Goal: Task Accomplishment & Management: Use online tool/utility

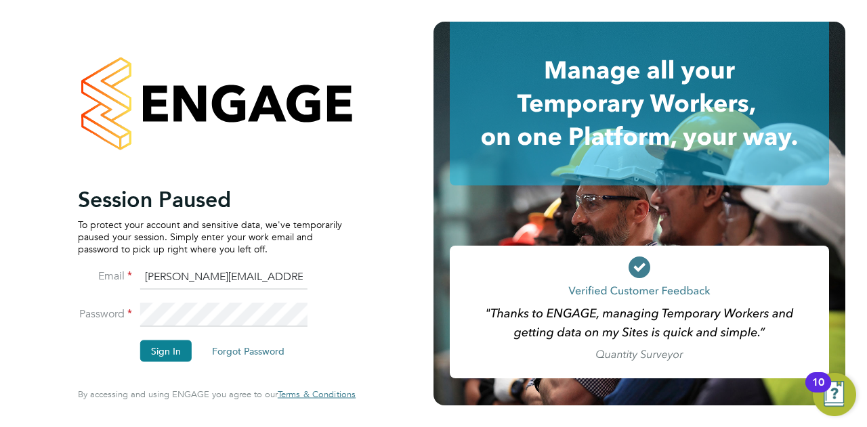
click at [324, 184] on div "Session Paused To protect your account and sensitive data, we've temporarily pa…" at bounding box center [217, 211] width 278 height 379
click at [305, 285] on input "[PERSON_NAME][EMAIL_ADDRESS][PERSON_NAME][DOMAIN_NAME]" at bounding box center [223, 278] width 167 height 24
click at [154, 345] on button "Sign In" at bounding box center [165, 352] width 51 height 22
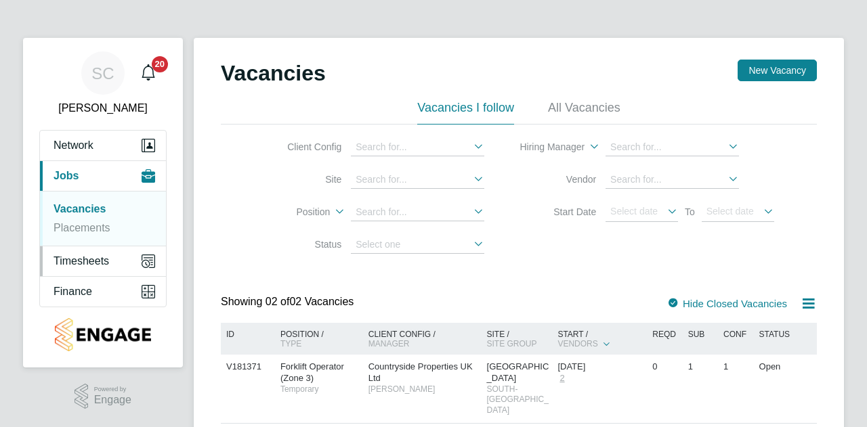
click at [114, 266] on button "Timesheets" at bounding box center [103, 262] width 126 height 30
click at [88, 272] on button "Timesheets" at bounding box center [103, 262] width 126 height 30
click at [98, 236] on link "Timesheets" at bounding box center [82, 240] width 56 height 12
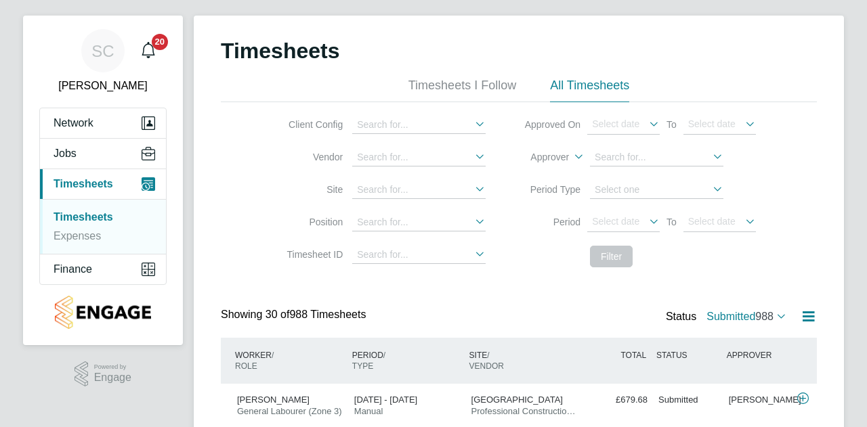
click at [436, 75] on div "Timesheets" at bounding box center [519, 57] width 596 height 41
click at [439, 80] on li "Timesheets I Follow" at bounding box center [462, 90] width 108 height 24
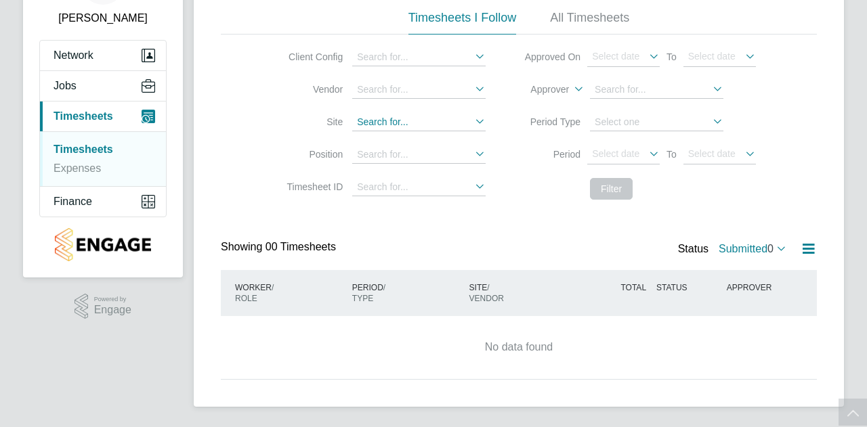
click at [412, 117] on input at bounding box center [418, 123] width 133 height 18
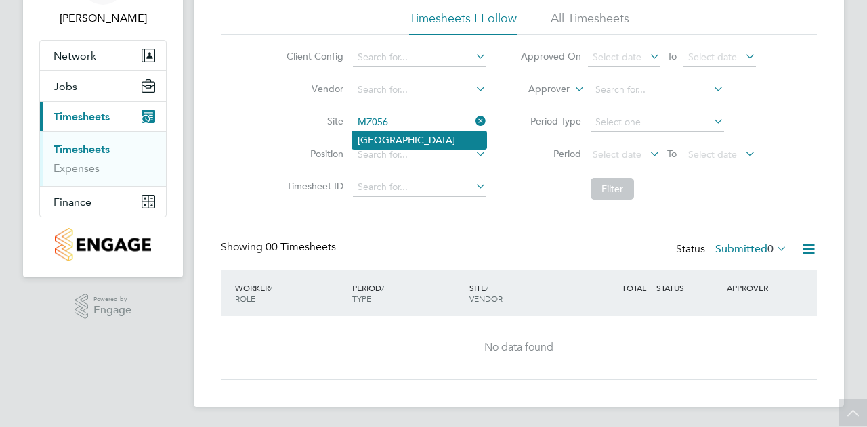
type input "[GEOGRAPHIC_DATA]"
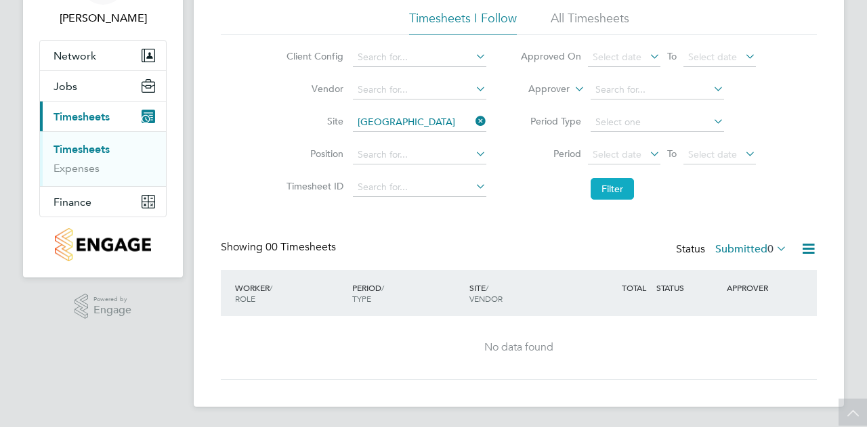
click at [620, 183] on button "Filter" at bounding box center [612, 189] width 43 height 22
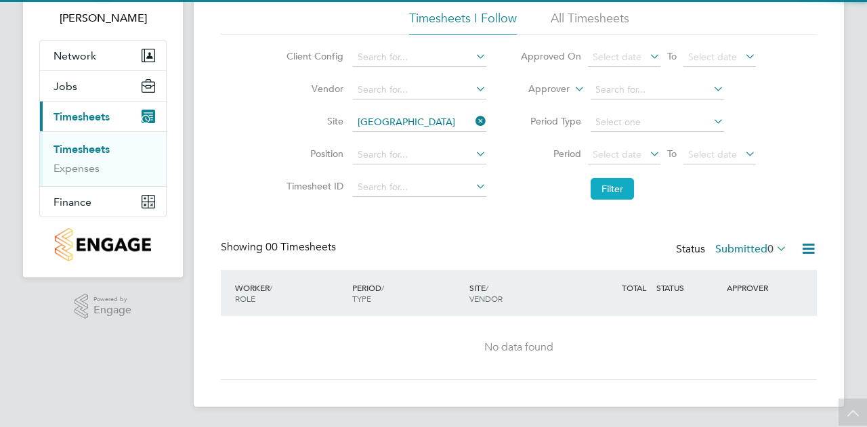
click at [620, 194] on button "Filter" at bounding box center [612, 189] width 43 height 22
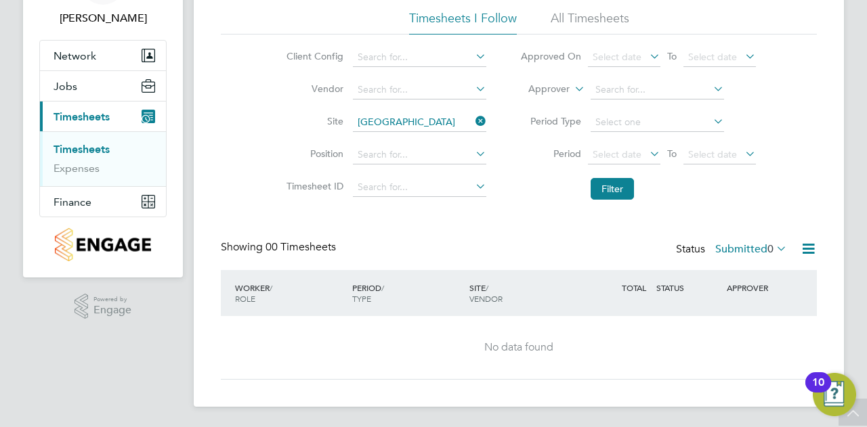
click at [727, 246] on label "Submitted 0" at bounding box center [751, 249] width 72 height 14
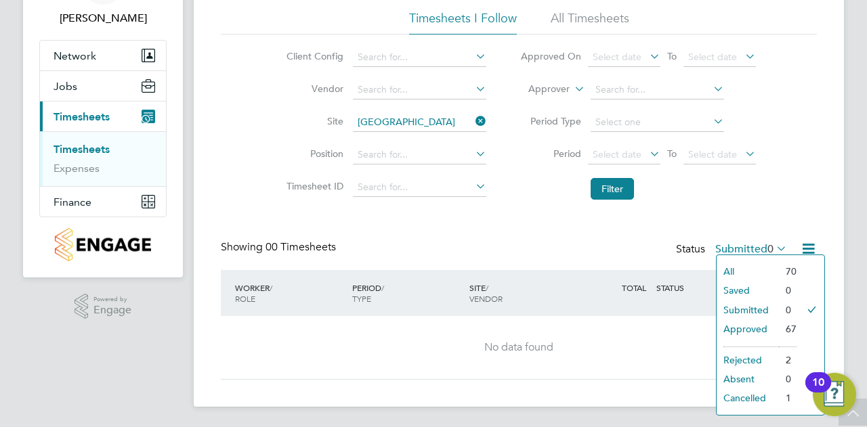
click at [473, 119] on icon at bounding box center [473, 121] width 0 height 19
click at [79, 78] on button "Jobs" at bounding box center [103, 86] width 126 height 30
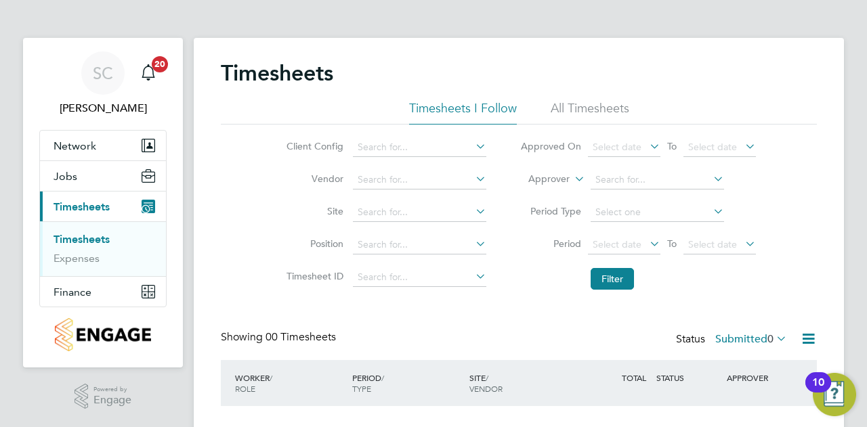
click at [610, 98] on div "Timesheets" at bounding box center [519, 80] width 596 height 41
click at [612, 107] on li "All Timesheets" at bounding box center [590, 112] width 79 height 24
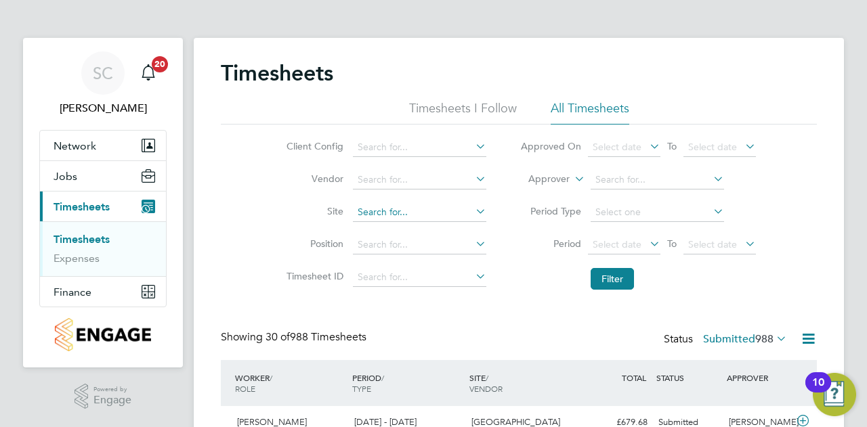
click at [427, 213] on input at bounding box center [419, 212] width 133 height 19
type input "MZ048"
click at [389, 213] on input at bounding box center [419, 212] width 133 height 19
paste input "MZ048"
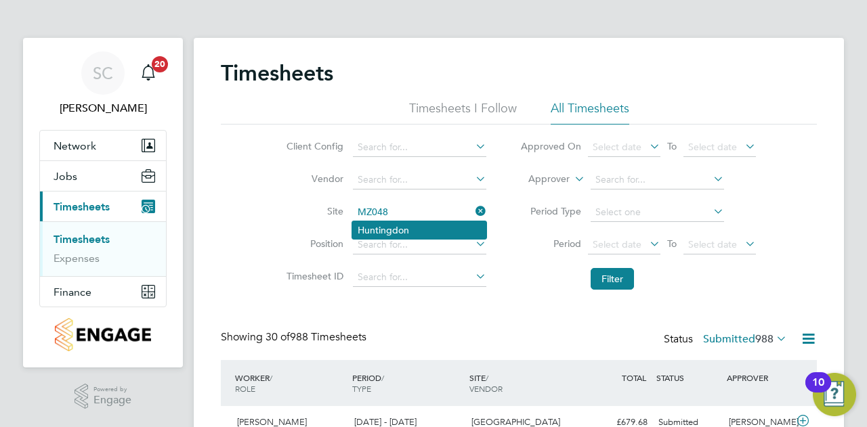
click at [389, 224] on li "Huntingdon" at bounding box center [419, 230] width 134 height 18
type input "Huntingdon"
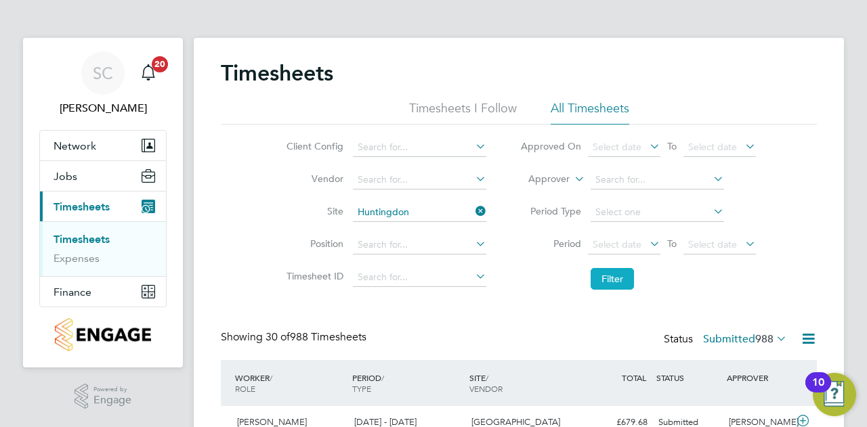
click at [625, 276] on button "Filter" at bounding box center [612, 279] width 43 height 22
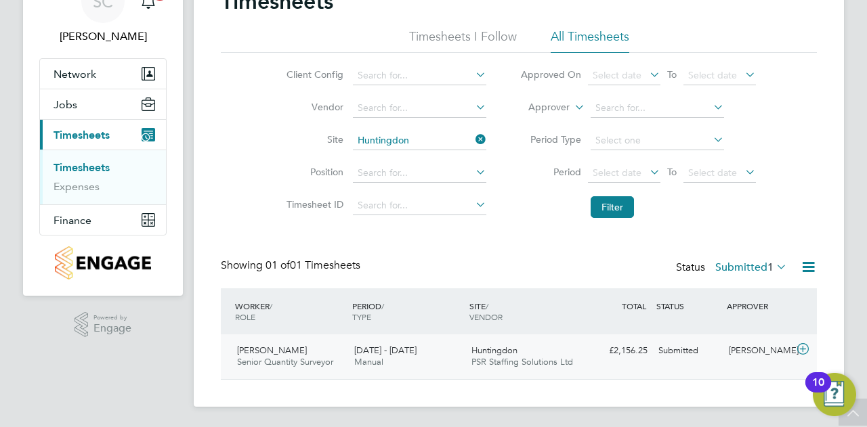
click at [589, 368] on div "Andrew Campbell Senior Quantity Surveyor 22 - 28 Sep 2025 22 - 28 Sep 2025 Manu…" at bounding box center [519, 357] width 596 height 45
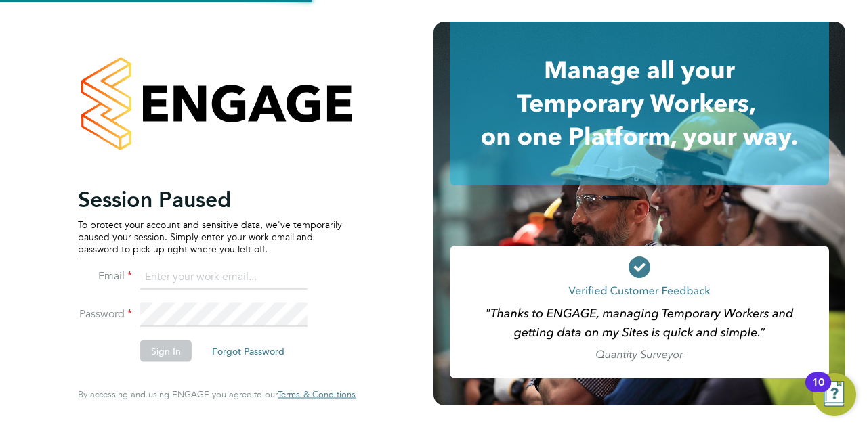
type input "[PERSON_NAME][EMAIL_ADDRESS][PERSON_NAME][DOMAIN_NAME]"
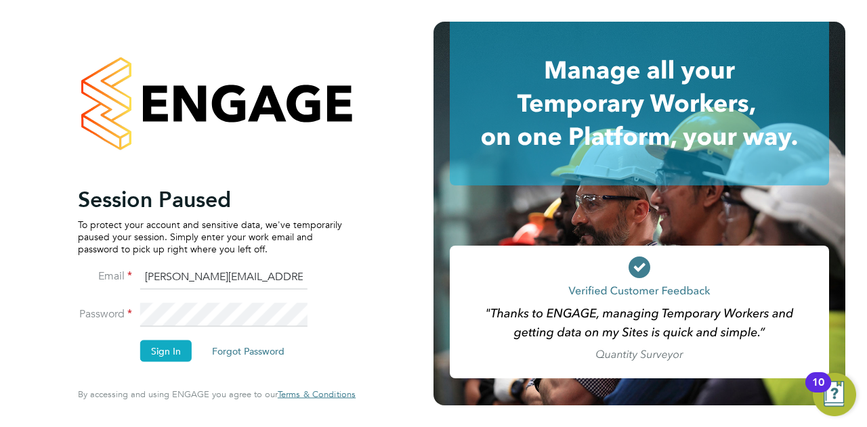
click at [168, 345] on button "Sign In" at bounding box center [165, 352] width 51 height 22
